Goal: Navigation & Orientation: Find specific page/section

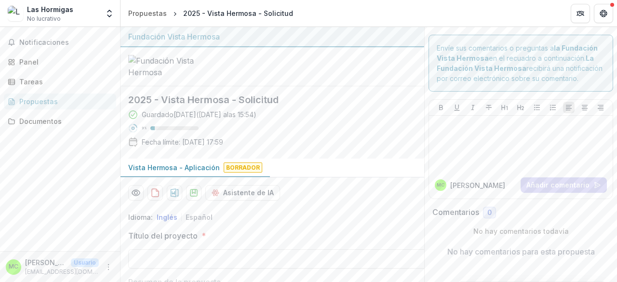
click at [35, 124] on font "Documentos" at bounding box center [40, 121] width 42 height 8
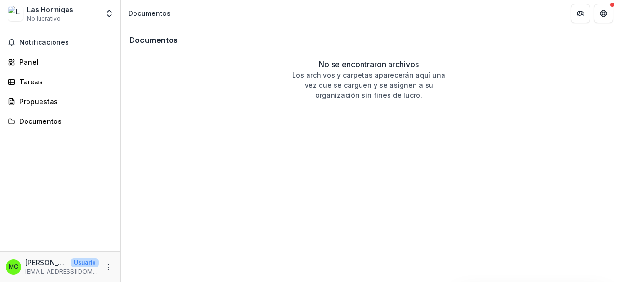
drag, startPoint x: 213, startPoint y: 96, endPoint x: 218, endPoint y: 93, distance: 6.7
drag, startPoint x: 218, startPoint y: 93, endPoint x: 187, endPoint y: 117, distance: 39.8
click at [187, 117] on div "Documentos No se encontraron archivos Los archivos y carpetas aparecerán aquí u…" at bounding box center [369, 154] width 497 height 255
click at [48, 83] on div "Tareas" at bounding box center [63, 82] width 89 height 10
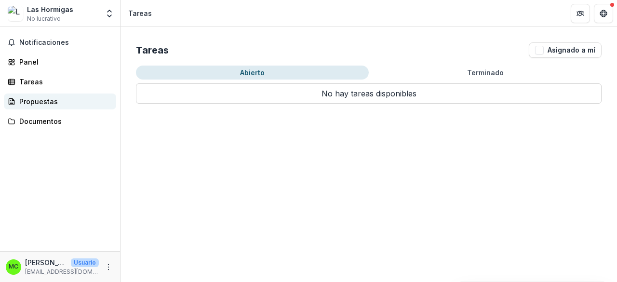
click at [52, 103] on font "Propuestas" at bounding box center [38, 101] width 39 height 8
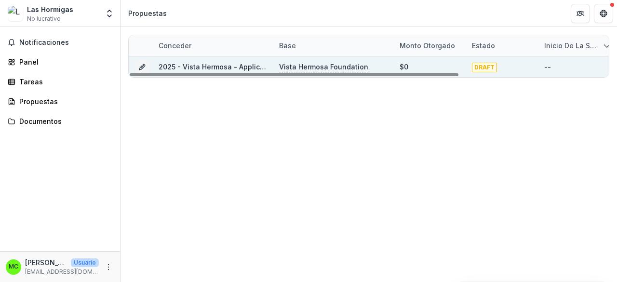
click at [268, 64] on div "2025 - Vista Hermosa - Application" at bounding box center [213, 66] width 121 height 21
click at [142, 67] on icon "Subvención 6111668a-a732-431c-9ee9-86535b410bca" at bounding box center [142, 67] width 8 height 8
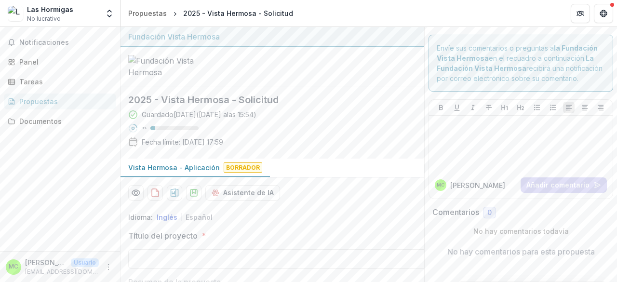
click at [376, 112] on div "2025 - Vista Hermosa - Solicitud Guardado [DATE] ( [DATE] 15:54 ) 9 % Fecha lím…" at bounding box center [265, 122] width 288 height 72
